Goal: Task Accomplishment & Management: Manage account settings

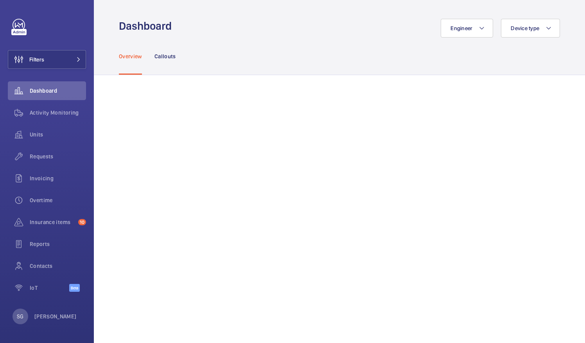
scroll to position [110, 0]
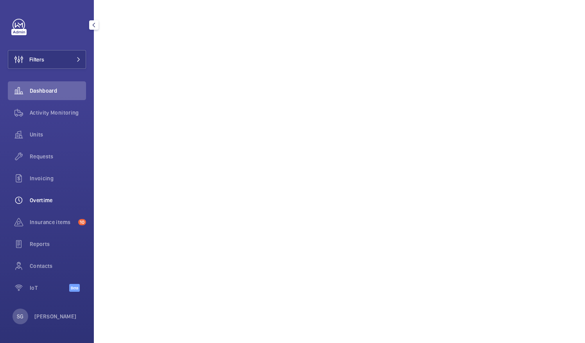
click at [52, 202] on span "Overtime" at bounding box center [58, 200] width 56 height 8
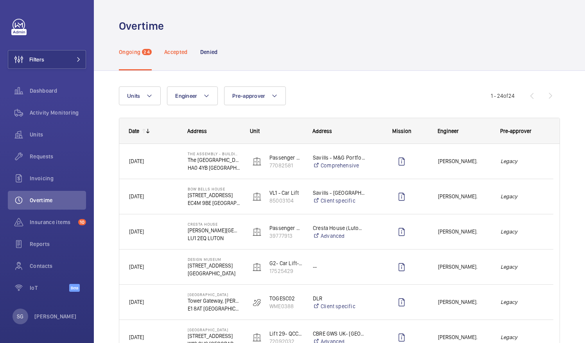
click at [185, 51] on p "Accepted" at bounding box center [175, 52] width 23 height 8
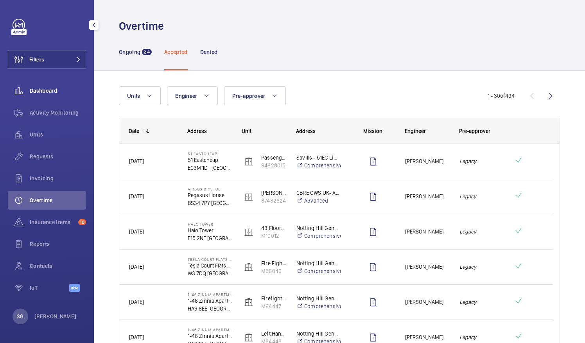
click at [40, 94] on span "Dashboard" at bounding box center [58, 91] width 56 height 8
